Goal: Transaction & Acquisition: Purchase product/service

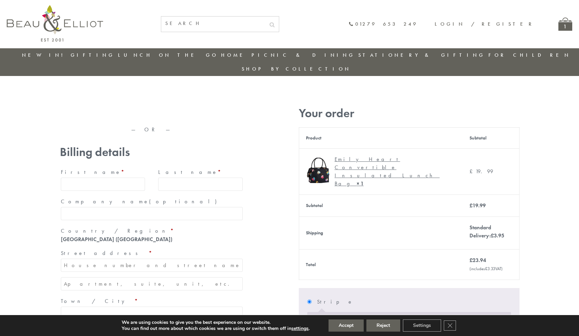
type input "maria33@yahoo.com"
type input "Maria"
type input "Williams"
type input "23, Scottsdale, Happytown"
type input "London"
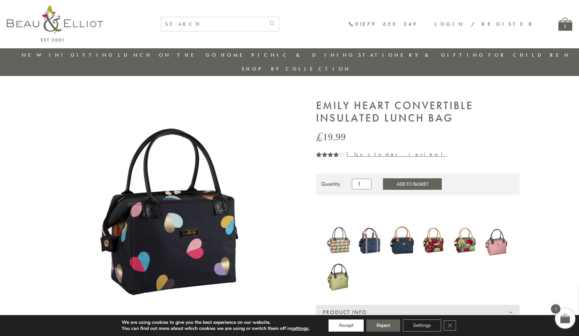
click at [346, 326] on button "Accept" at bounding box center [346, 326] width 35 height 12
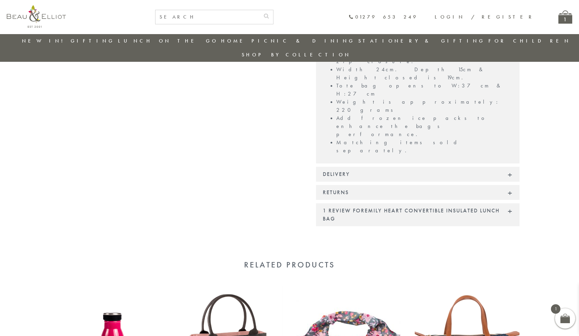
scroll to position [556, 0]
